Goal: Task Accomplishment & Management: Use online tool/utility

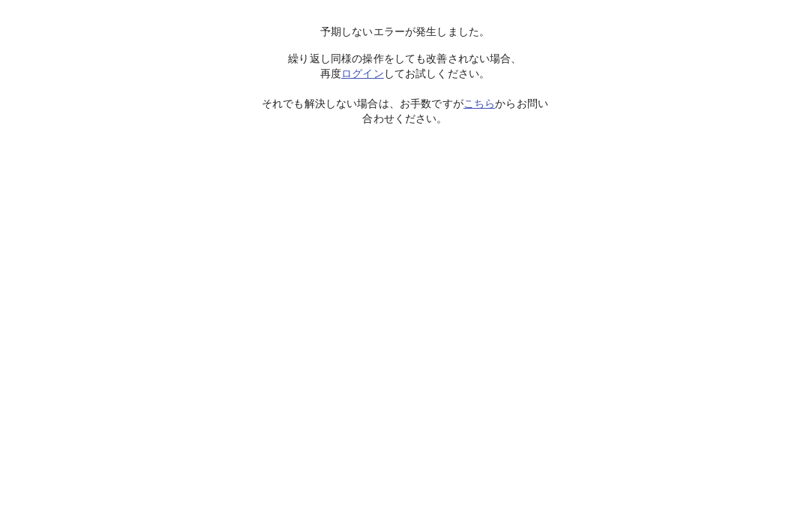
click at [382, 76] on link "ログイン" at bounding box center [362, 73] width 43 height 12
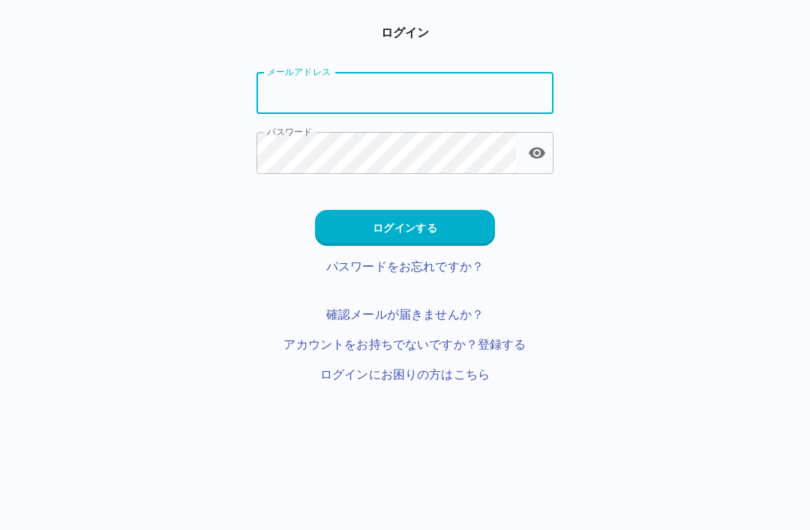
type input "**********"
click at [452, 231] on button "ログインする" at bounding box center [405, 228] width 180 height 36
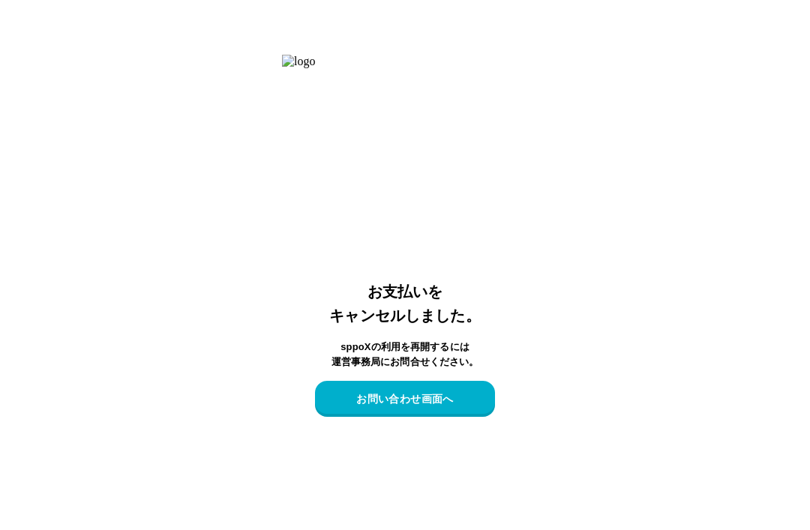
click at [470, 417] on button "お問い合わせ画面へ" at bounding box center [405, 399] width 180 height 36
